Goal: Transaction & Acquisition: Purchase product/service

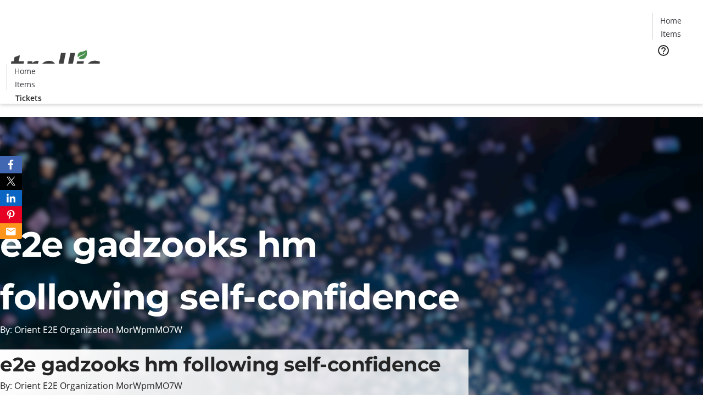
click at [661, 64] on span "Tickets" at bounding box center [674, 70] width 26 height 12
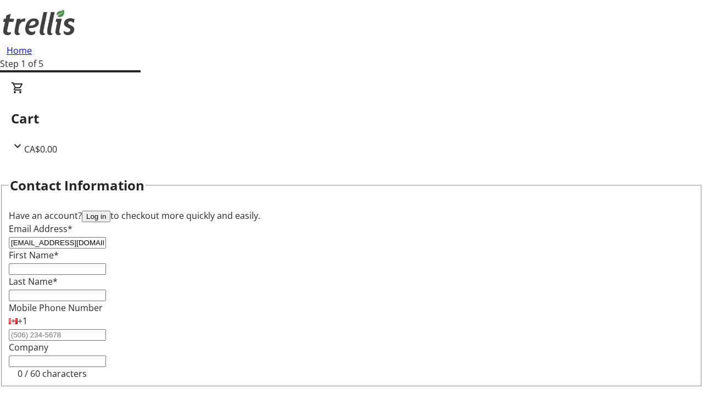
type input "[EMAIL_ADDRESS][DOMAIN_NAME]"
type input "Emory"
type input "Bashirian"
